Goal: Task Accomplishment & Management: Use online tool/utility

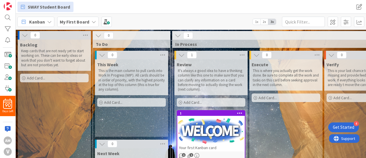
click at [181, 54] on icon at bounding box center [182, 55] width 6 height 6
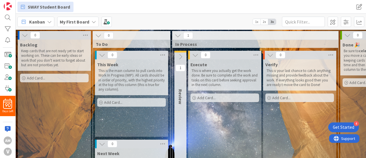
click at [181, 54] on icon at bounding box center [180, 57] width 6 height 6
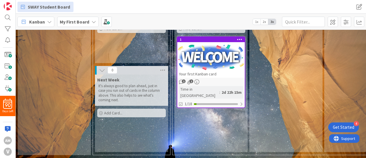
scroll to position [77, 0]
click at [207, 79] on div "1 1" at bounding box center [211, 81] width 68 height 5
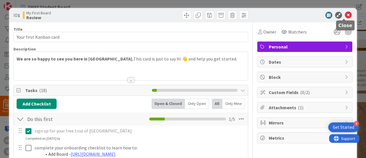
click at [345, 13] on icon at bounding box center [348, 15] width 7 height 7
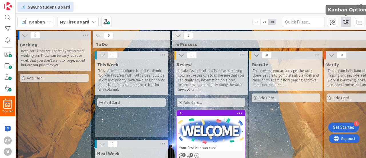
click at [348, 21] on span at bounding box center [346, 22] width 10 height 10
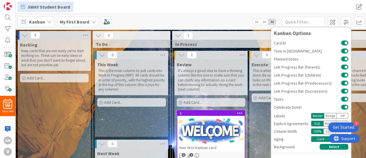
click at [333, 11] on div "SWAY Student Board SWAY Student Board" at bounding box center [191, 7] width 351 height 14
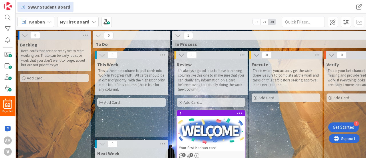
click at [263, 23] on span "2x" at bounding box center [265, 22] width 8 height 6
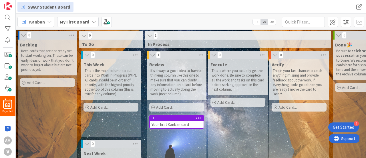
click at [260, 23] on span "1x" at bounding box center [257, 22] width 8 height 6
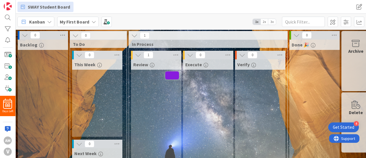
click at [266, 23] on span "2x" at bounding box center [265, 22] width 8 height 6
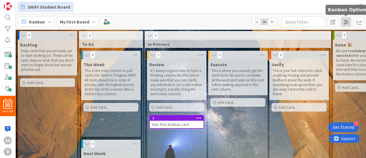
click at [348, 22] on span at bounding box center [346, 22] width 10 height 10
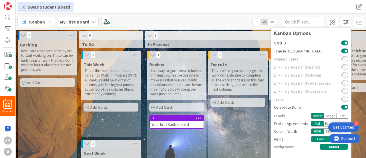
click at [343, 13] on div "SWAY Student Board SWAY Student Board" at bounding box center [191, 7] width 351 height 14
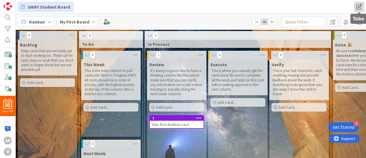
click at [358, 7] on span at bounding box center [359, 7] width 10 height 10
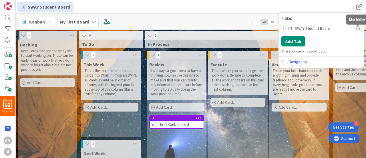
click at [357, 29] on icon at bounding box center [358, 28] width 3 height 4
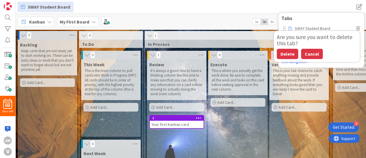
click at [310, 51] on button "Cancel" at bounding box center [312, 54] width 22 height 10
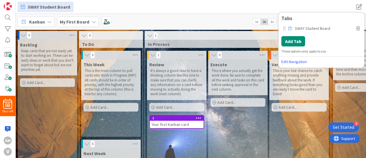
click at [254, 13] on div "SWAY Student Board SWAY Student Board Tabs SWAY Student Board Are you sure you …" at bounding box center [191, 7] width 351 height 14
